Goal: Find specific page/section: Find specific page/section

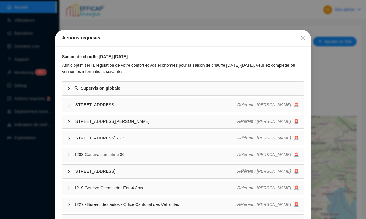
click at [101, 21] on div "Actions requises Saison de chauffe [DATE]-[DATE] Afin d'optimiser la régulation…" at bounding box center [183, 109] width 366 height 219
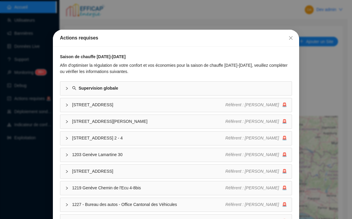
click at [124, 12] on div "Actions requises Saison de chauffe [DATE]-[DATE] Afin d'optimiser la régulation…" at bounding box center [176, 109] width 352 height 219
